Goal: Navigation & Orientation: Find specific page/section

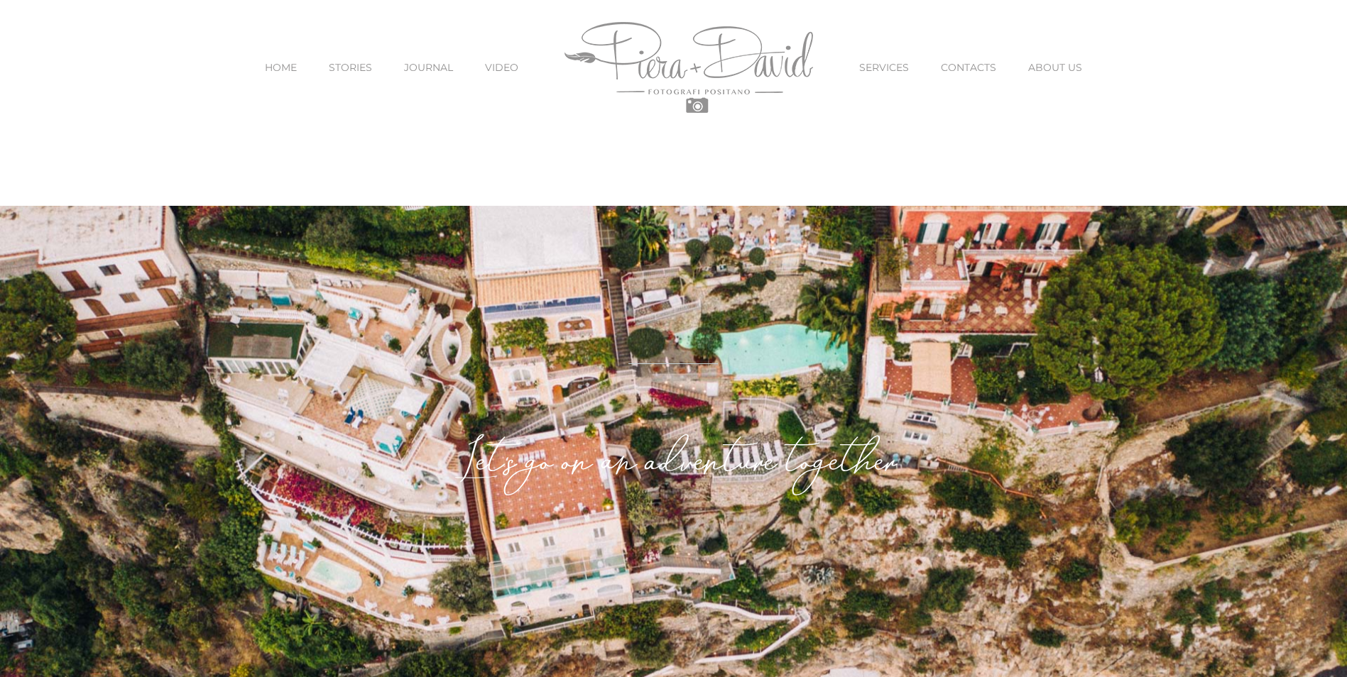
click at [888, 70] on span "SERVICES" at bounding box center [884, 67] width 50 height 10
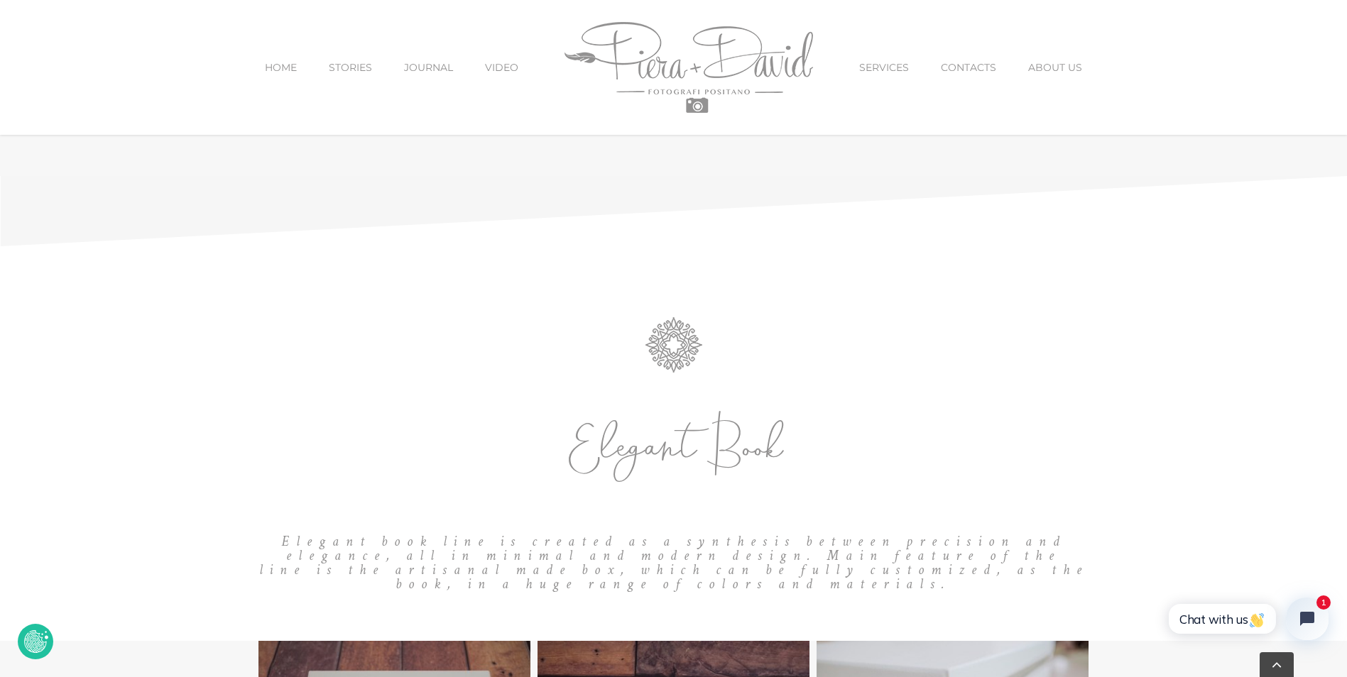
scroll to position [2059, 0]
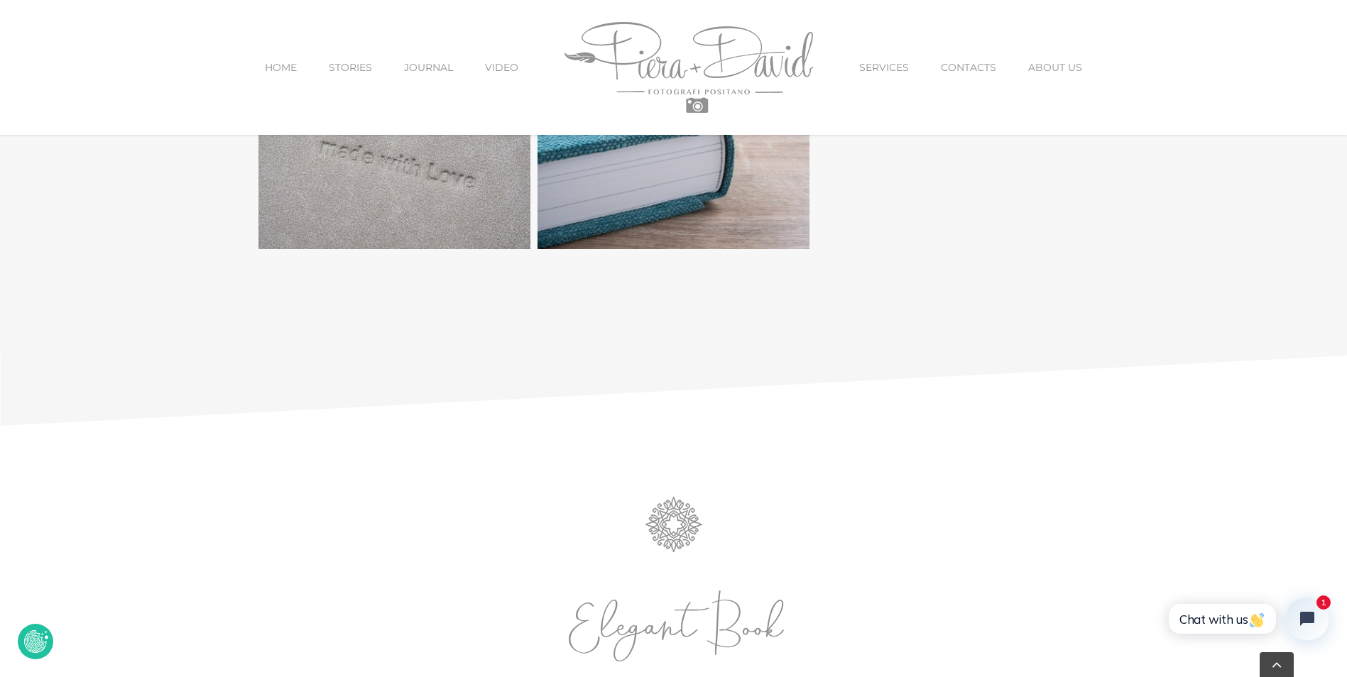
click at [293, 66] on span "HOME" at bounding box center [281, 67] width 32 height 10
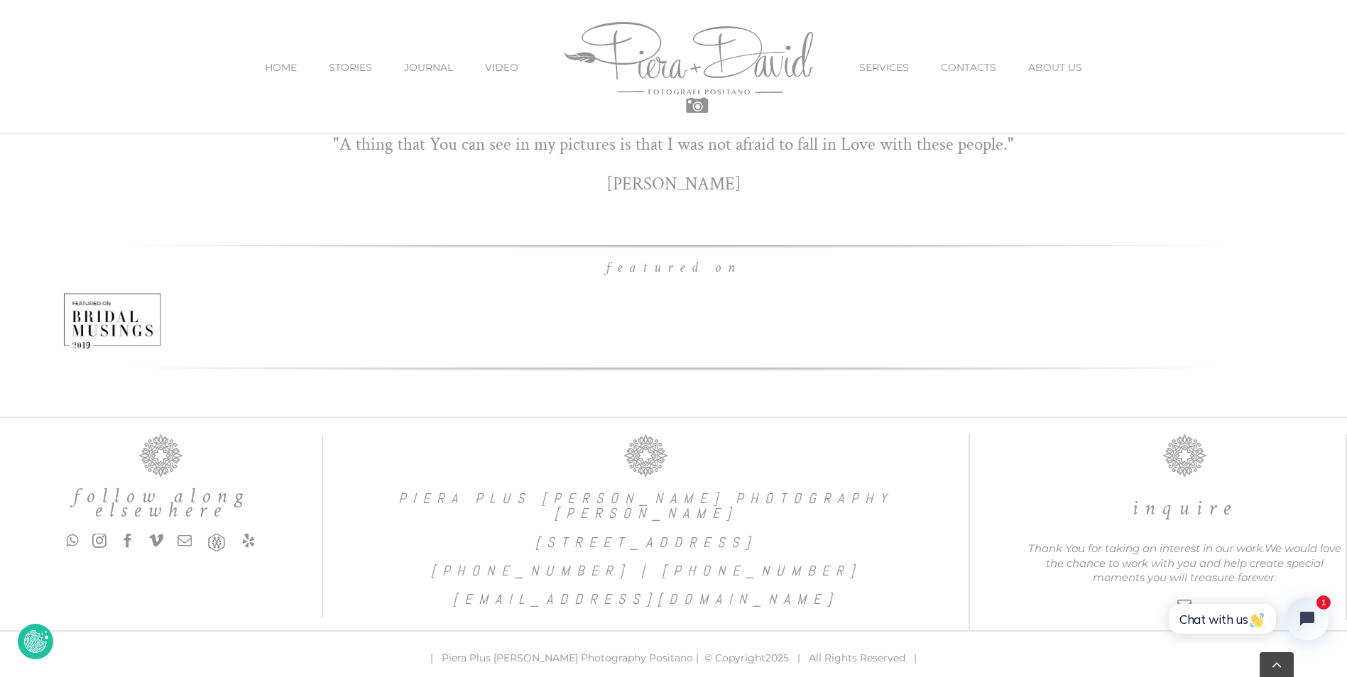
scroll to position [9811, 0]
